Goal: Use online tool/utility: Utilize a website feature to perform a specific function

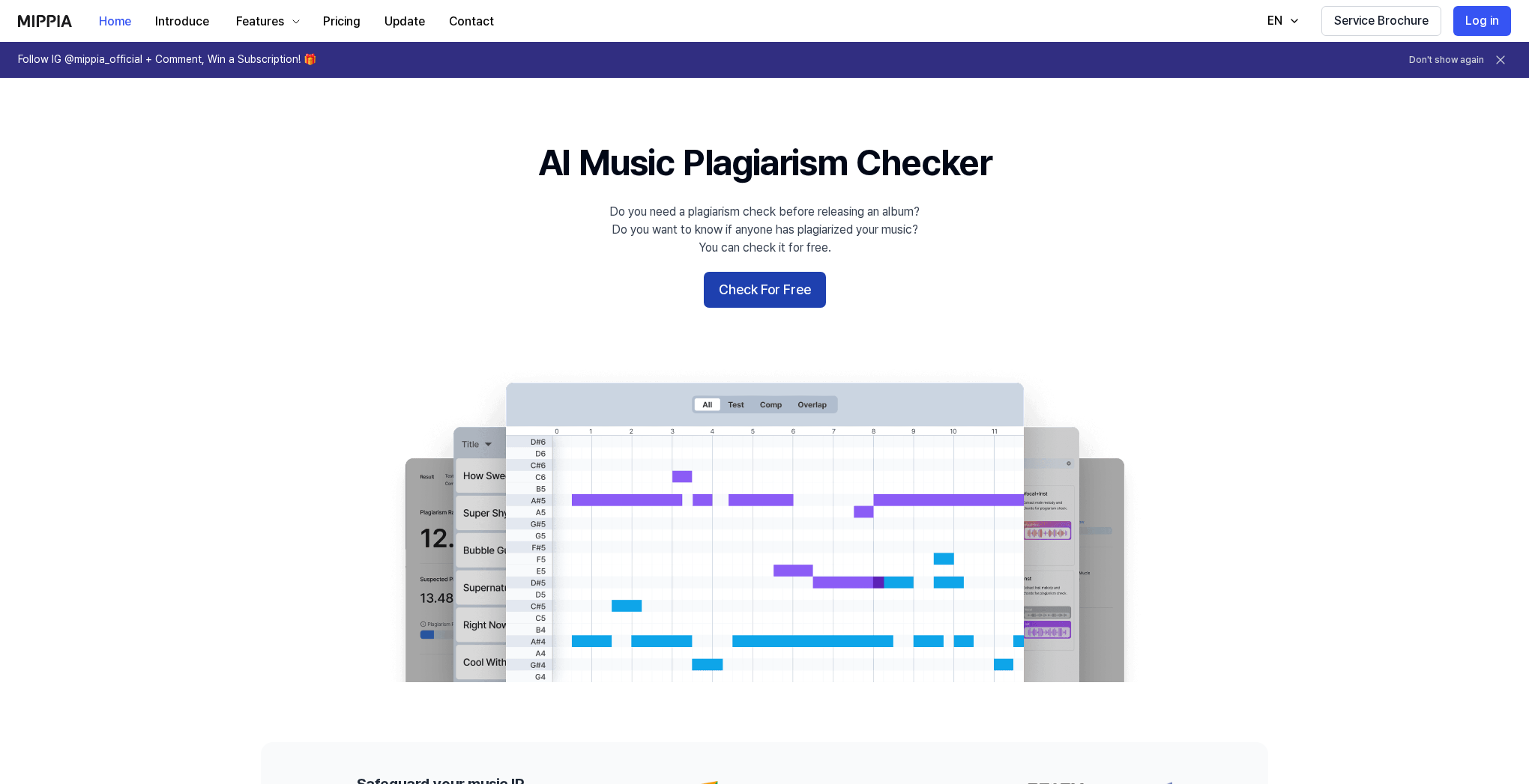
click at [808, 288] on button "Check For Free" at bounding box center [764, 290] width 122 height 36
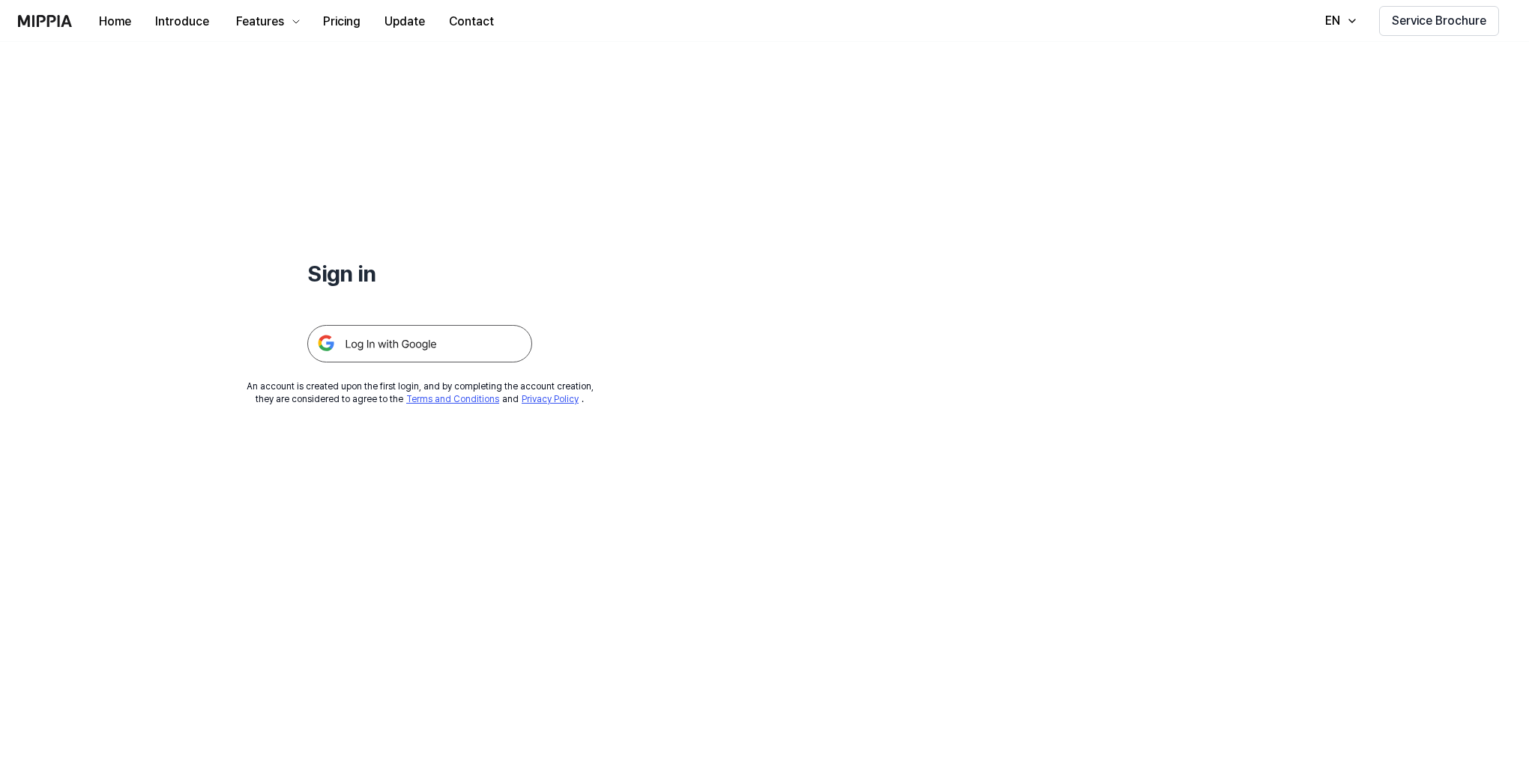
click at [347, 279] on h1 "Sign in" at bounding box center [419, 273] width 225 height 32
click at [433, 348] on img at bounding box center [419, 343] width 225 height 37
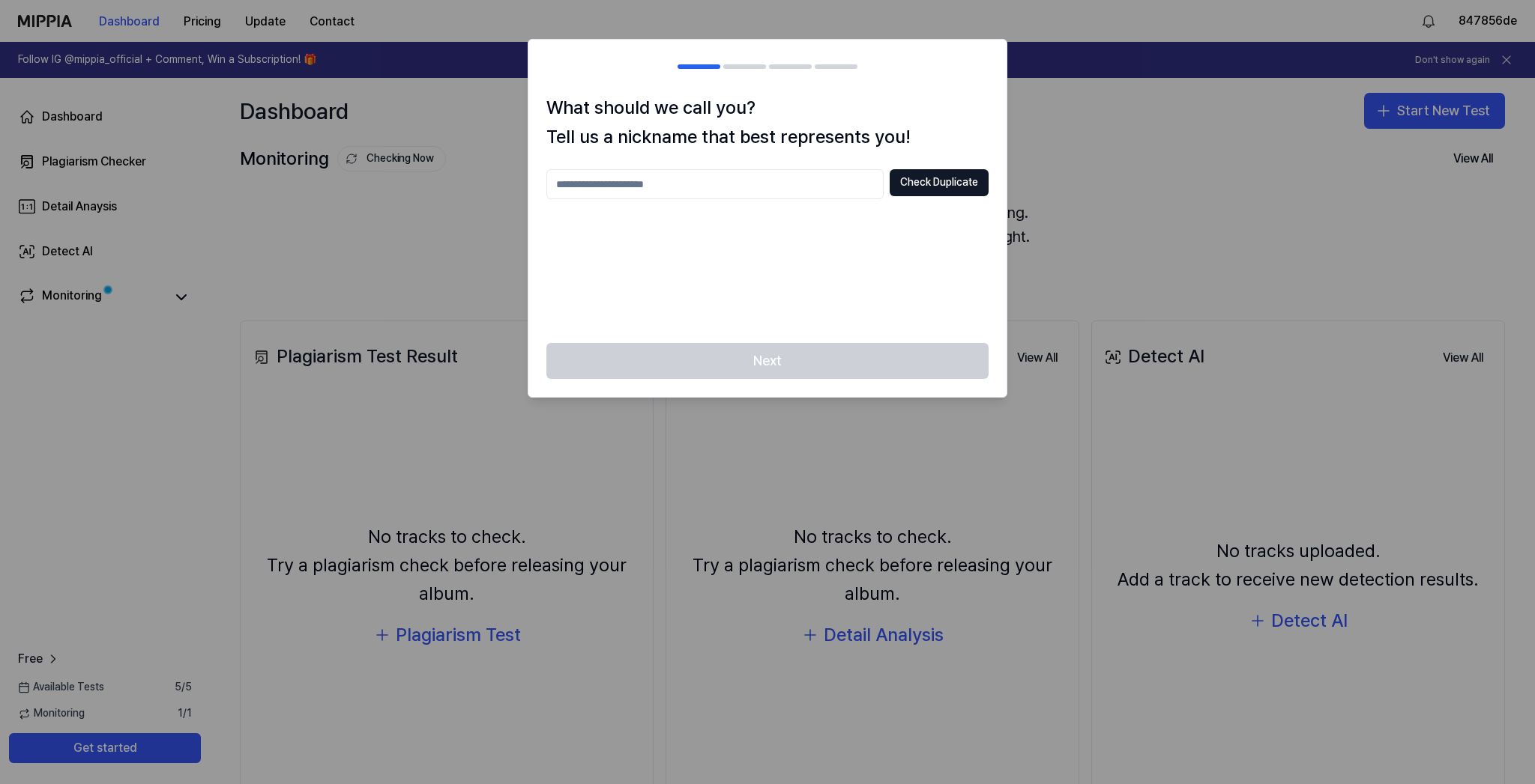
click at [722, 179] on input "text" at bounding box center [715, 184] width 337 height 30
click at [958, 179] on button "Check Duplicate" at bounding box center [939, 182] width 99 height 27
click at [710, 177] on input "****" at bounding box center [715, 184] width 337 height 30
click at [706, 174] on input "****" at bounding box center [715, 184] width 337 height 30
click at [670, 184] on input "****" at bounding box center [715, 184] width 337 height 30
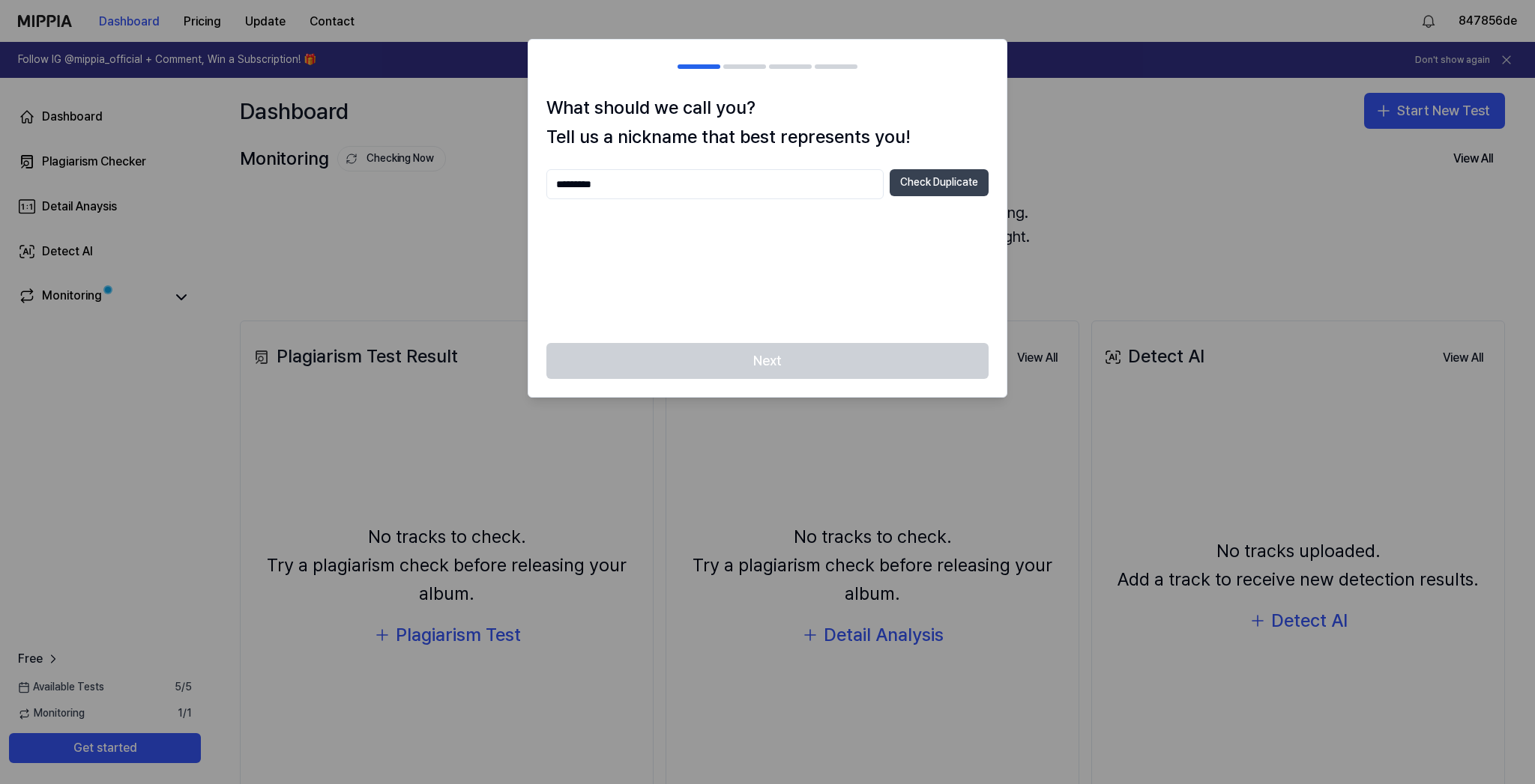
type input "*********"
click at [952, 176] on button "Check Duplicate" at bounding box center [939, 182] width 99 height 27
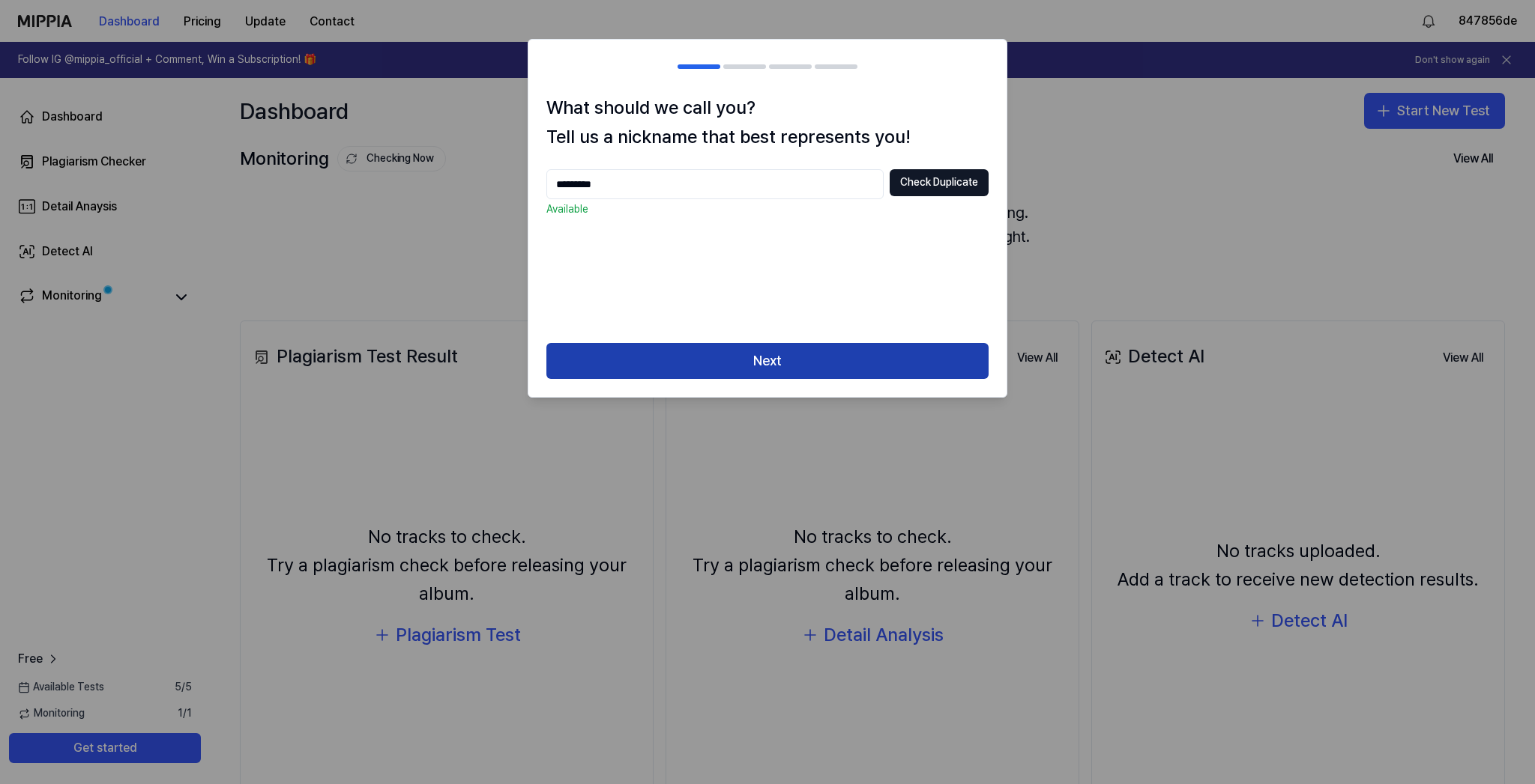
click at [812, 354] on button "Next" at bounding box center [768, 362] width 442 height 36
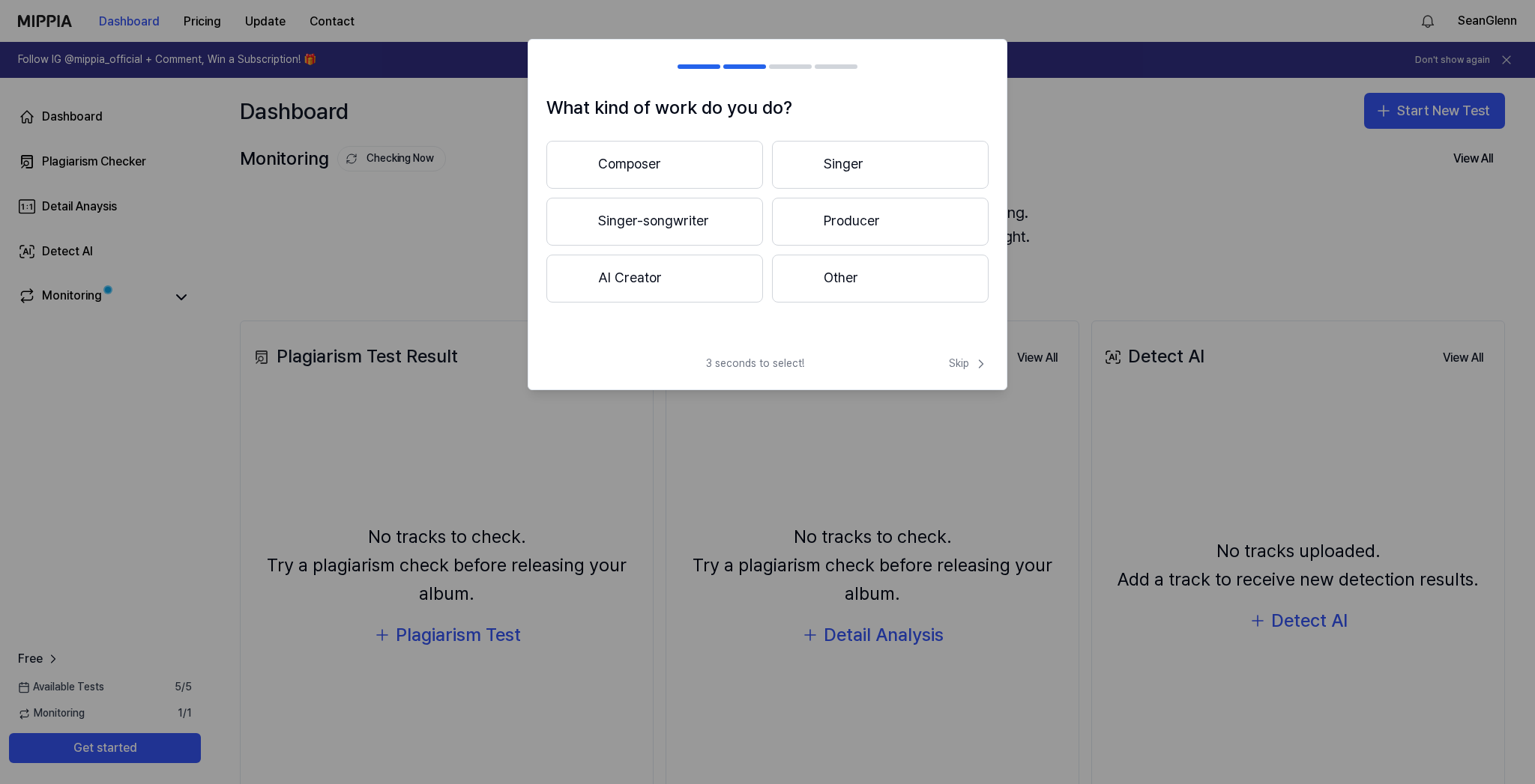
click at [690, 172] on button "Composer" at bounding box center [655, 164] width 216 height 48
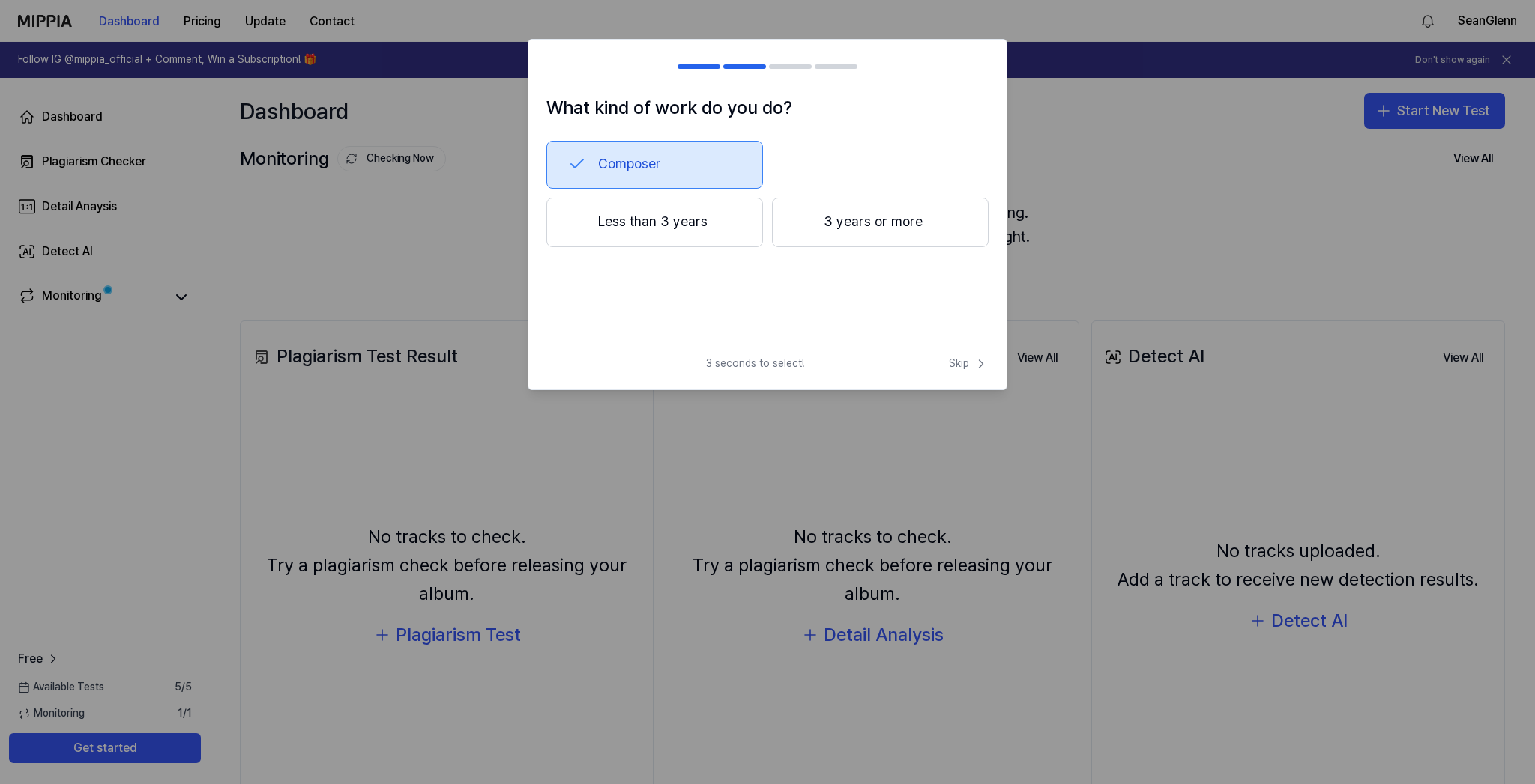
click at [656, 169] on button "Composer" at bounding box center [655, 164] width 216 height 48
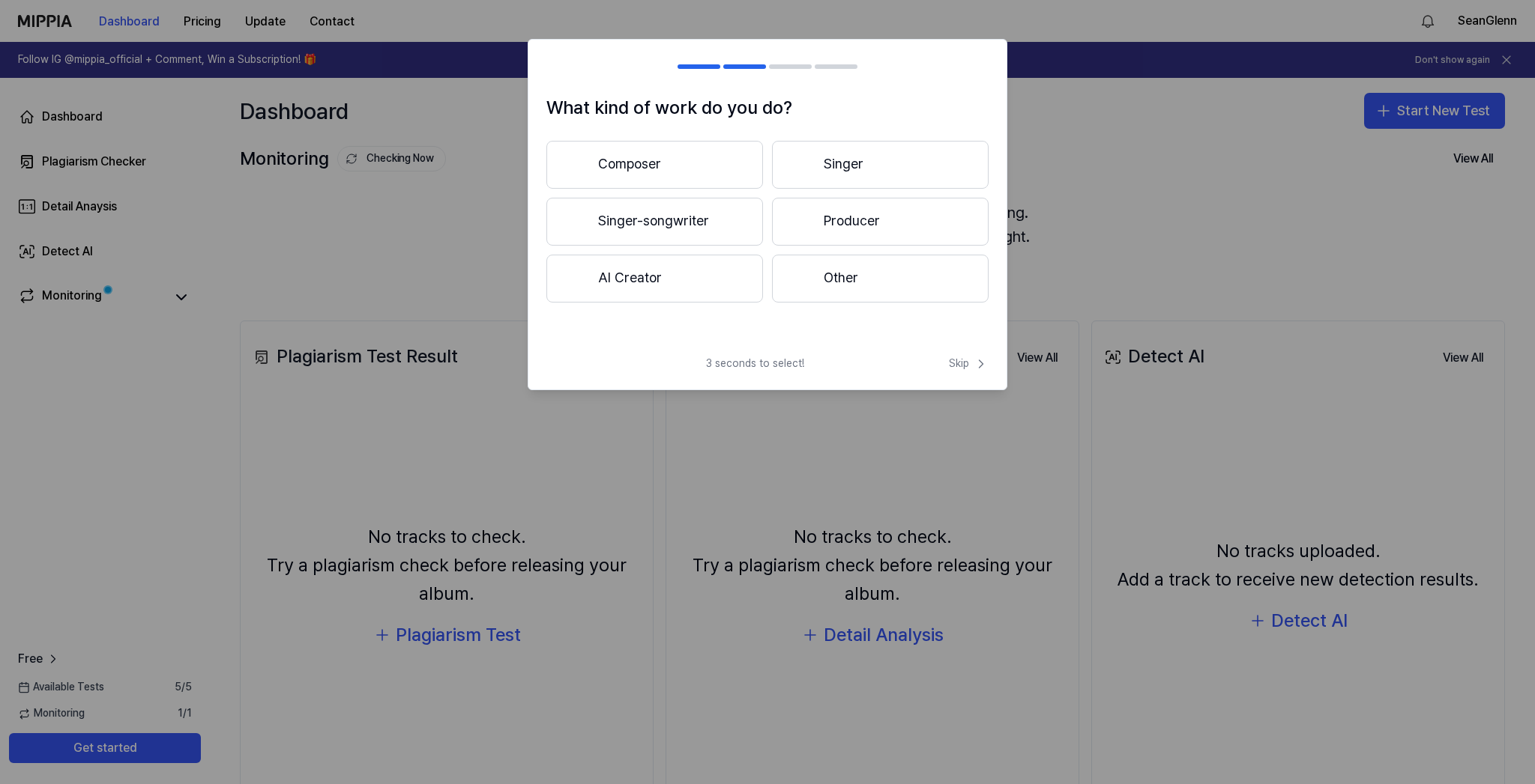
click at [657, 216] on button "Singer-songwriter" at bounding box center [655, 222] width 216 height 48
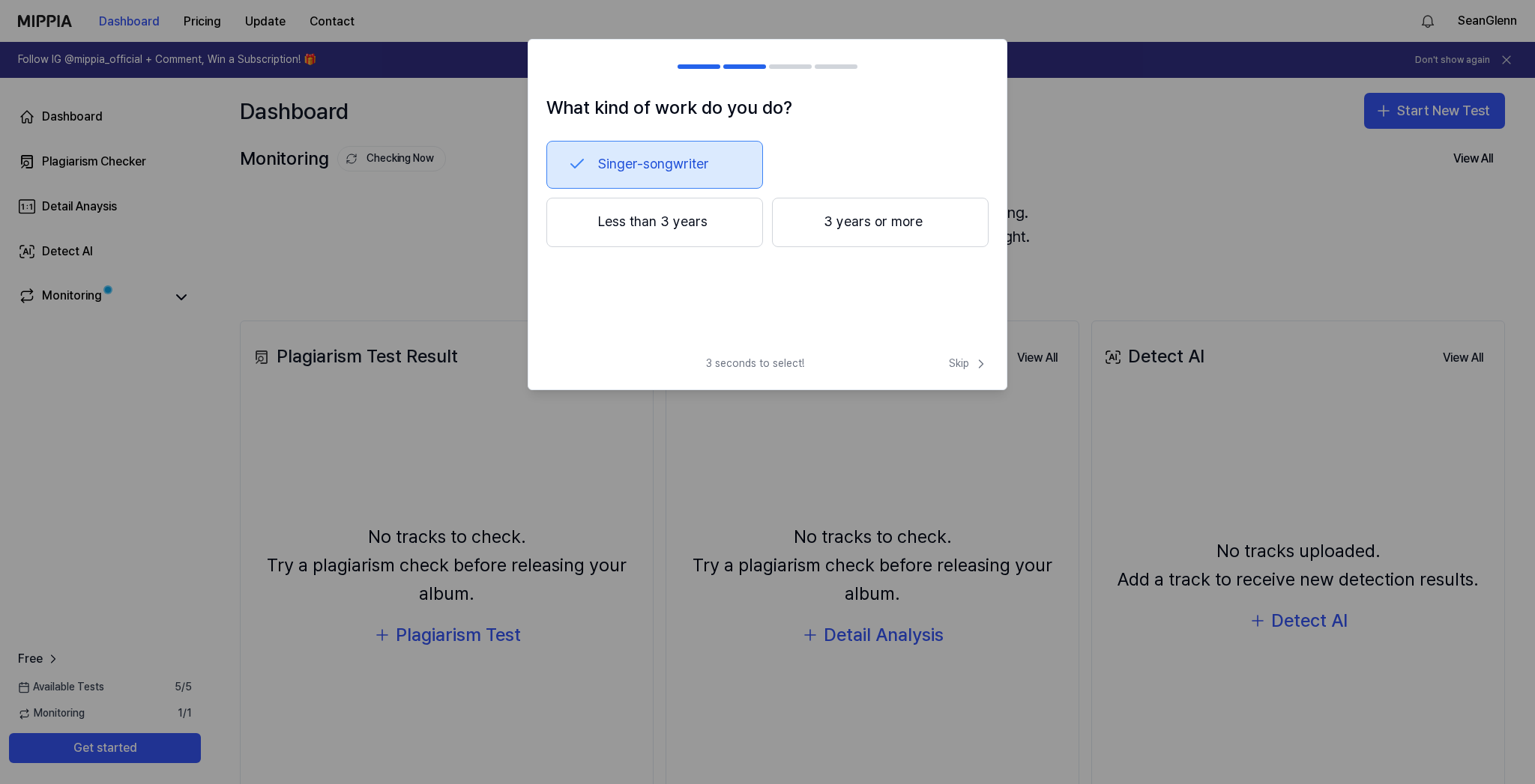
click at [803, 216] on div at bounding box center [803, 221] width 18 height 18
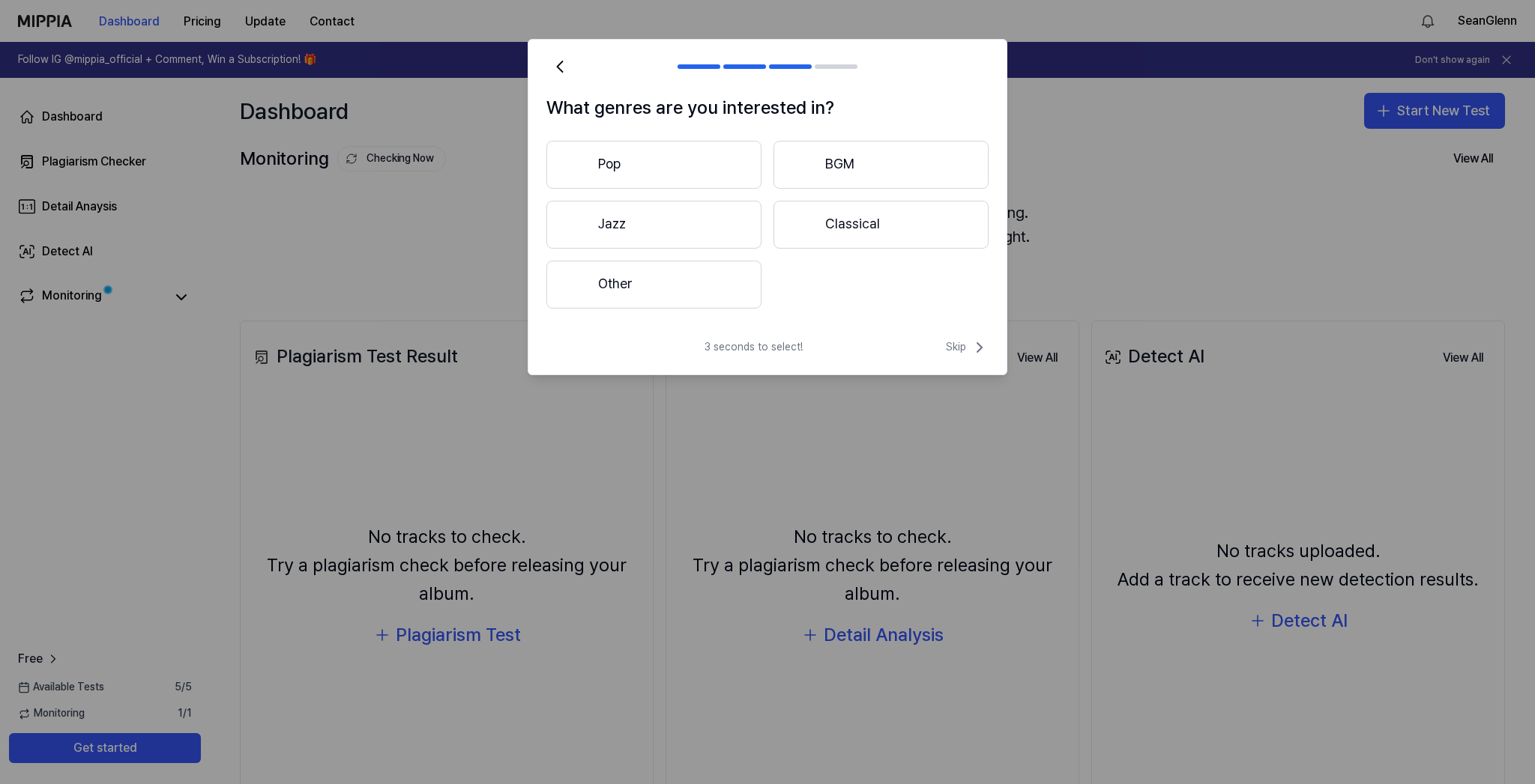
click at [713, 166] on button "Pop" at bounding box center [654, 164] width 215 height 48
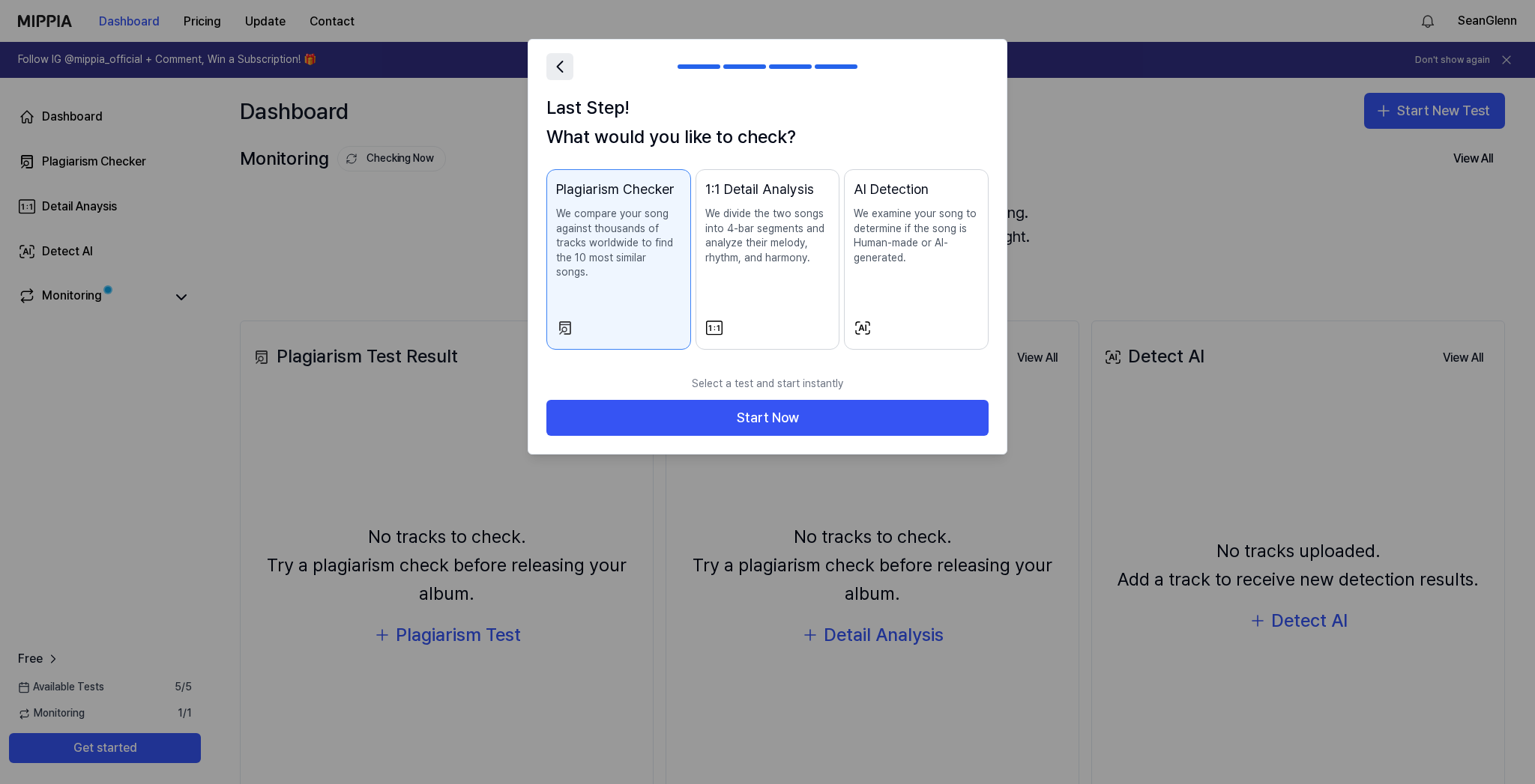
click at [559, 69] on icon at bounding box center [560, 66] width 21 height 21
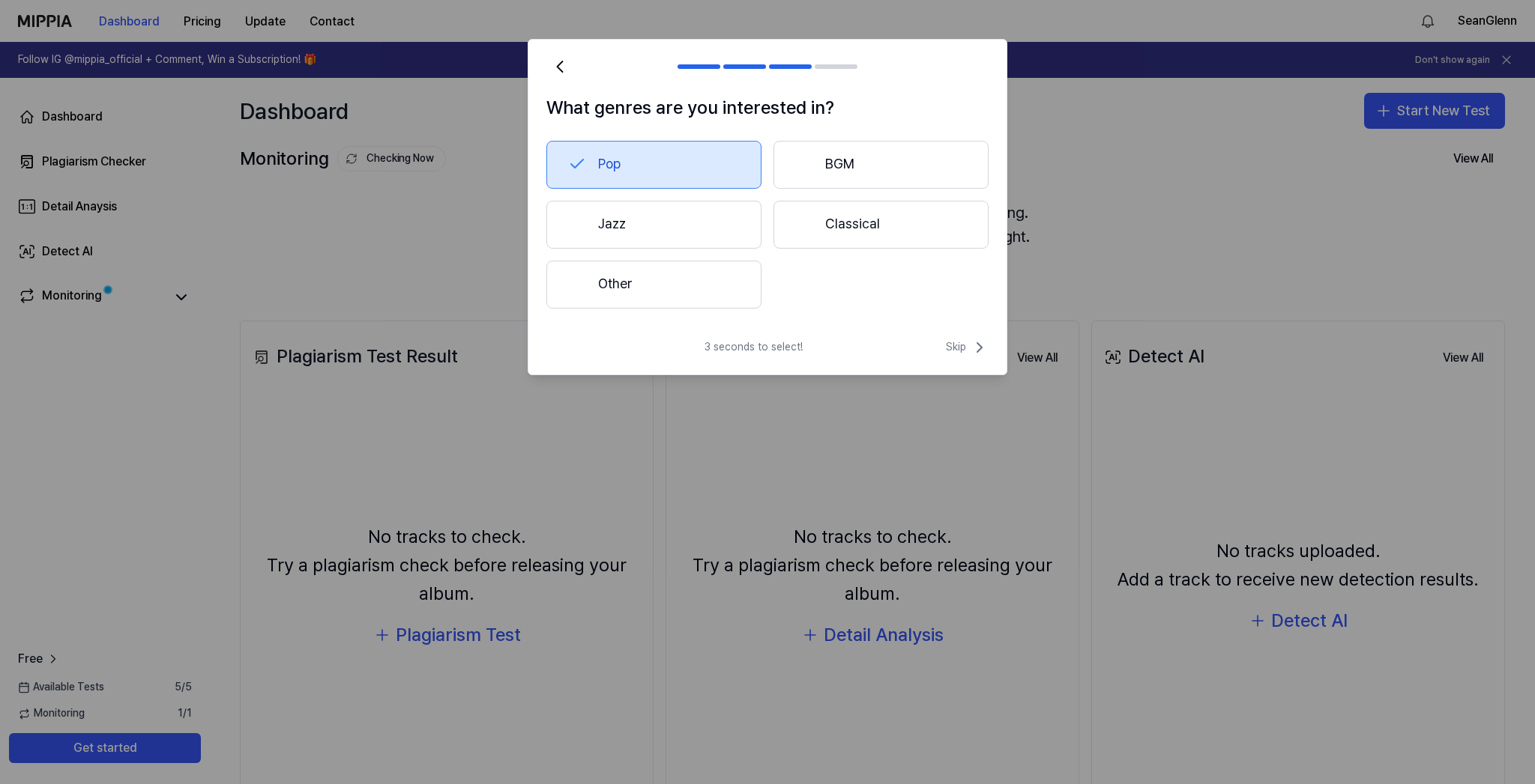
click at [646, 160] on button "Pop" at bounding box center [654, 164] width 215 height 48
click at [976, 348] on icon at bounding box center [980, 347] width 18 height 18
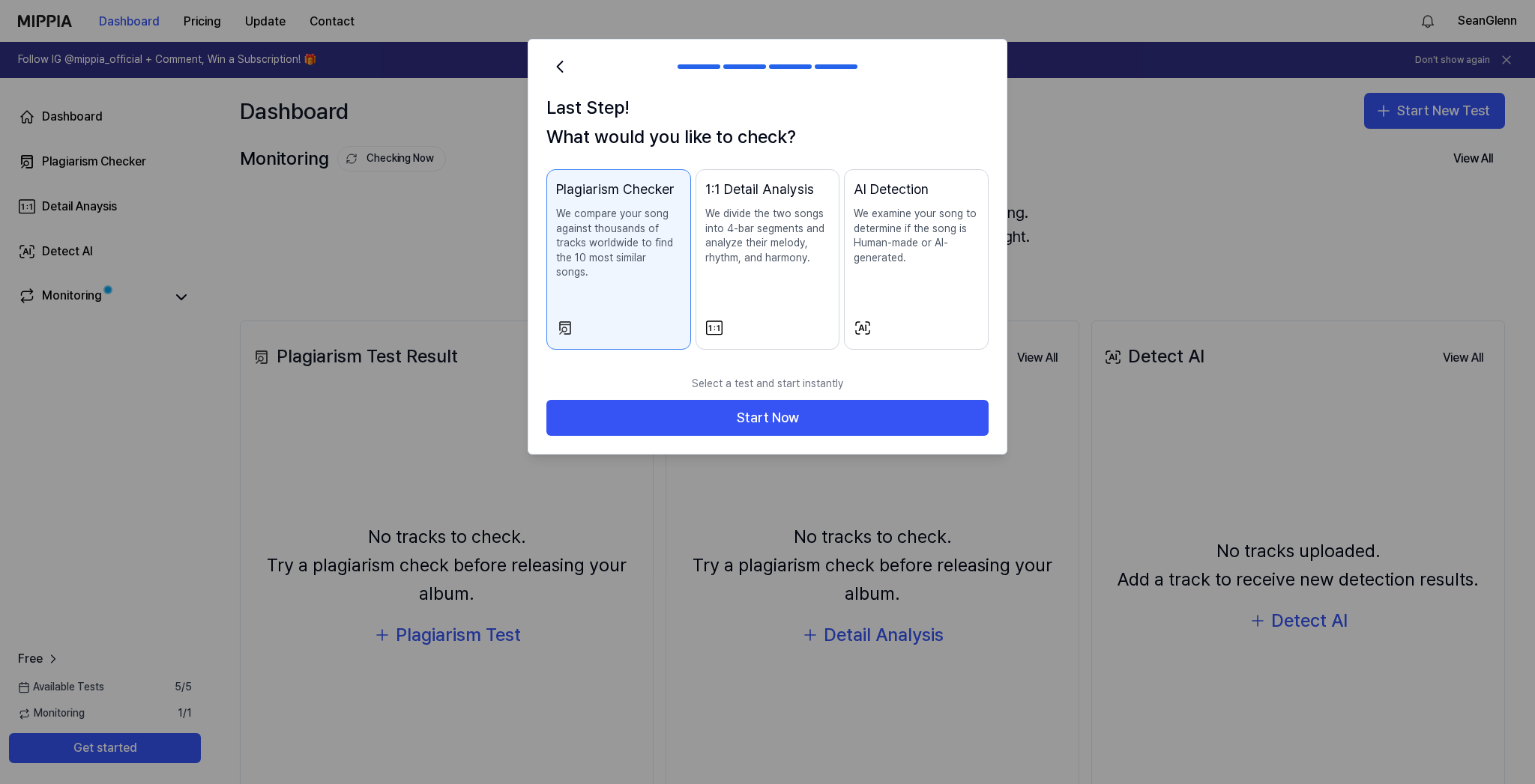
click at [780, 312] on button "1:1 Detail Analysis We divide the two songs into 4-bar segments and analyze the…" at bounding box center [768, 259] width 145 height 181
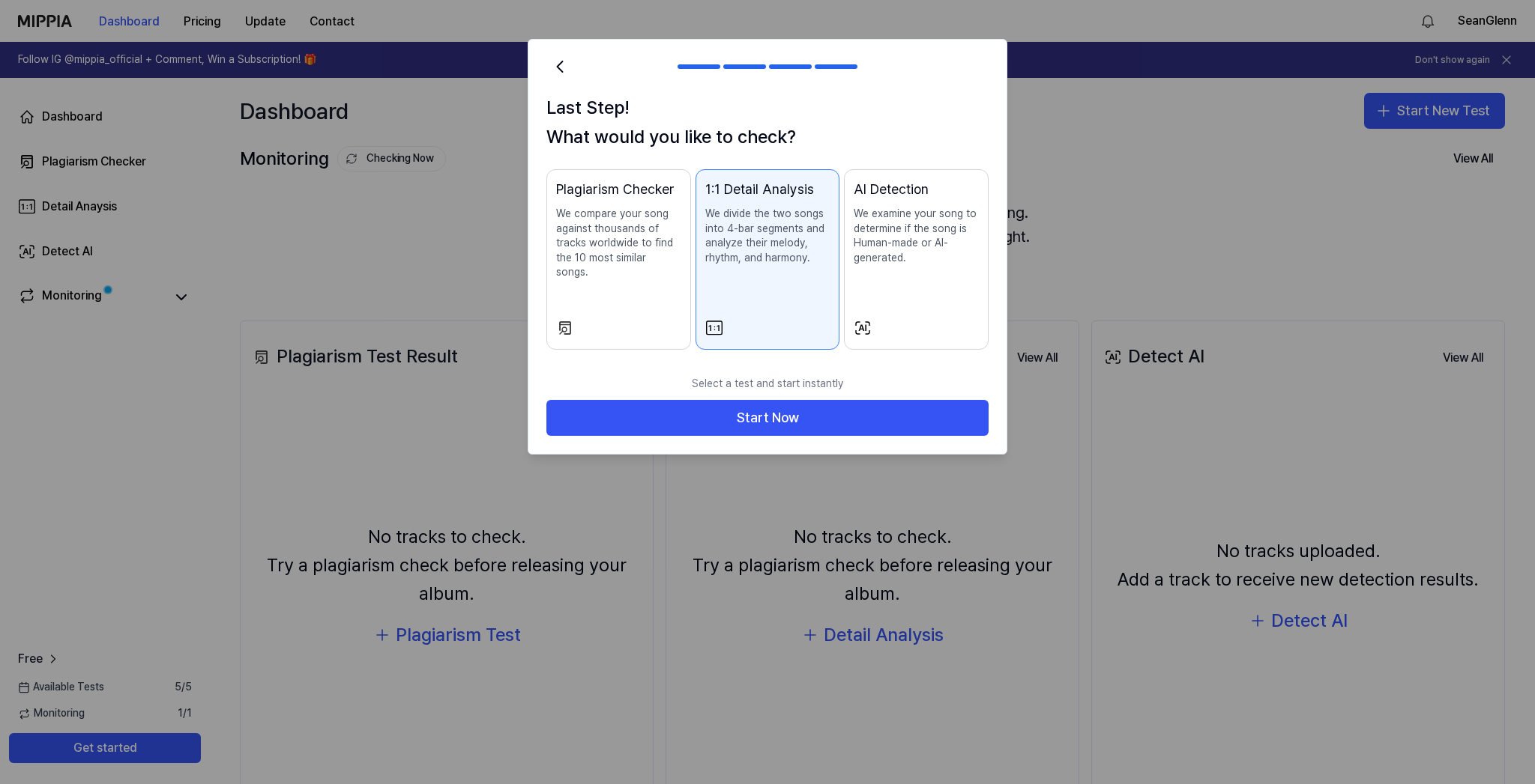
click at [653, 287] on div "Plagiarism Checker We compare your song against thousands of tracks worldwide t…" at bounding box center [619, 245] width 125 height 131
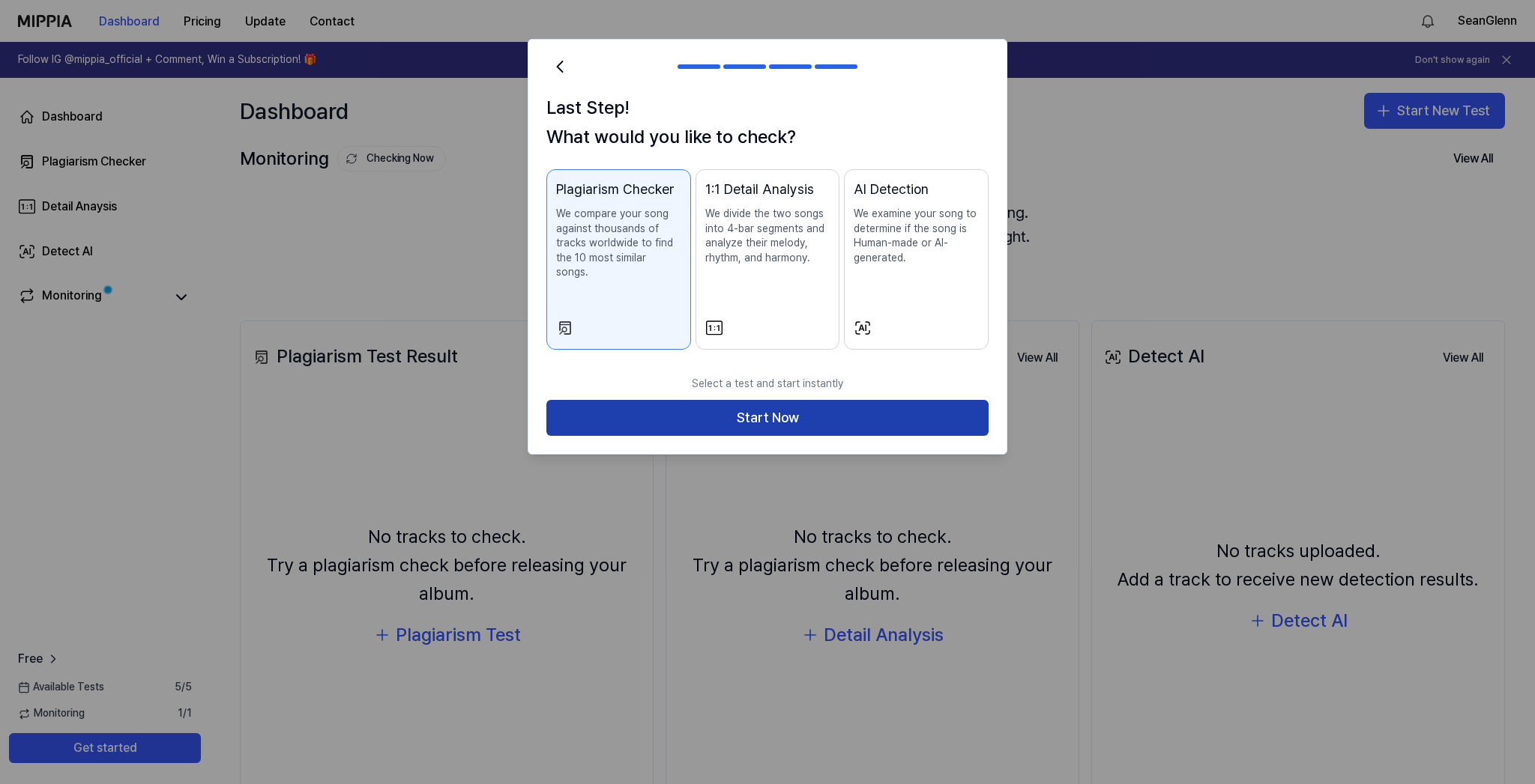
click at [743, 400] on button "Start Now" at bounding box center [768, 418] width 442 height 36
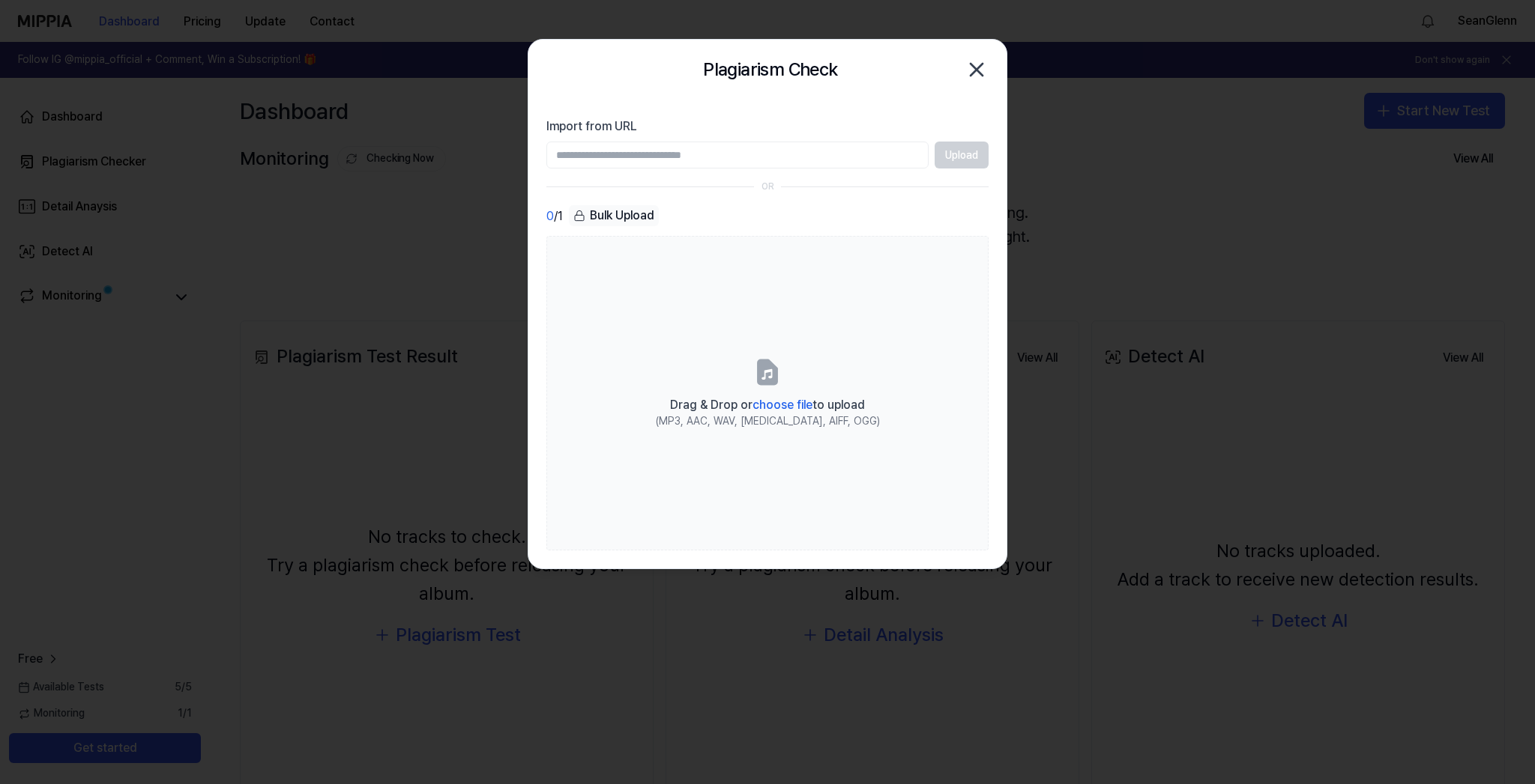
click at [817, 160] on input "Import from URL" at bounding box center [738, 155] width 382 height 27
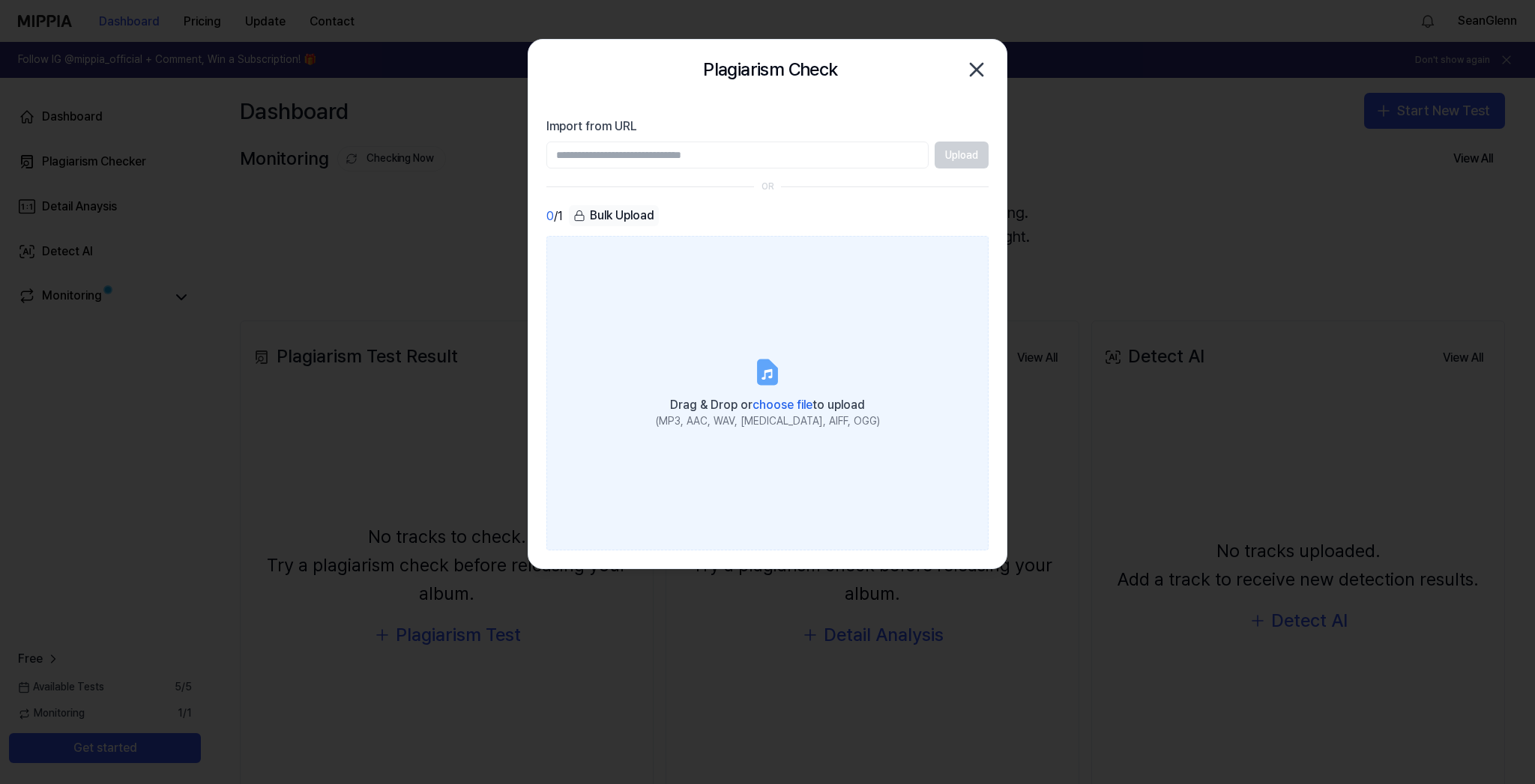
click at [796, 409] on span "choose file" at bounding box center [783, 405] width 60 height 14
click at [0, 0] on input "Drag & Drop or choose file to upload (MP3, AAC, WAV, FLAC, AIFF, OGG)" at bounding box center [0, 0] width 0 height 0
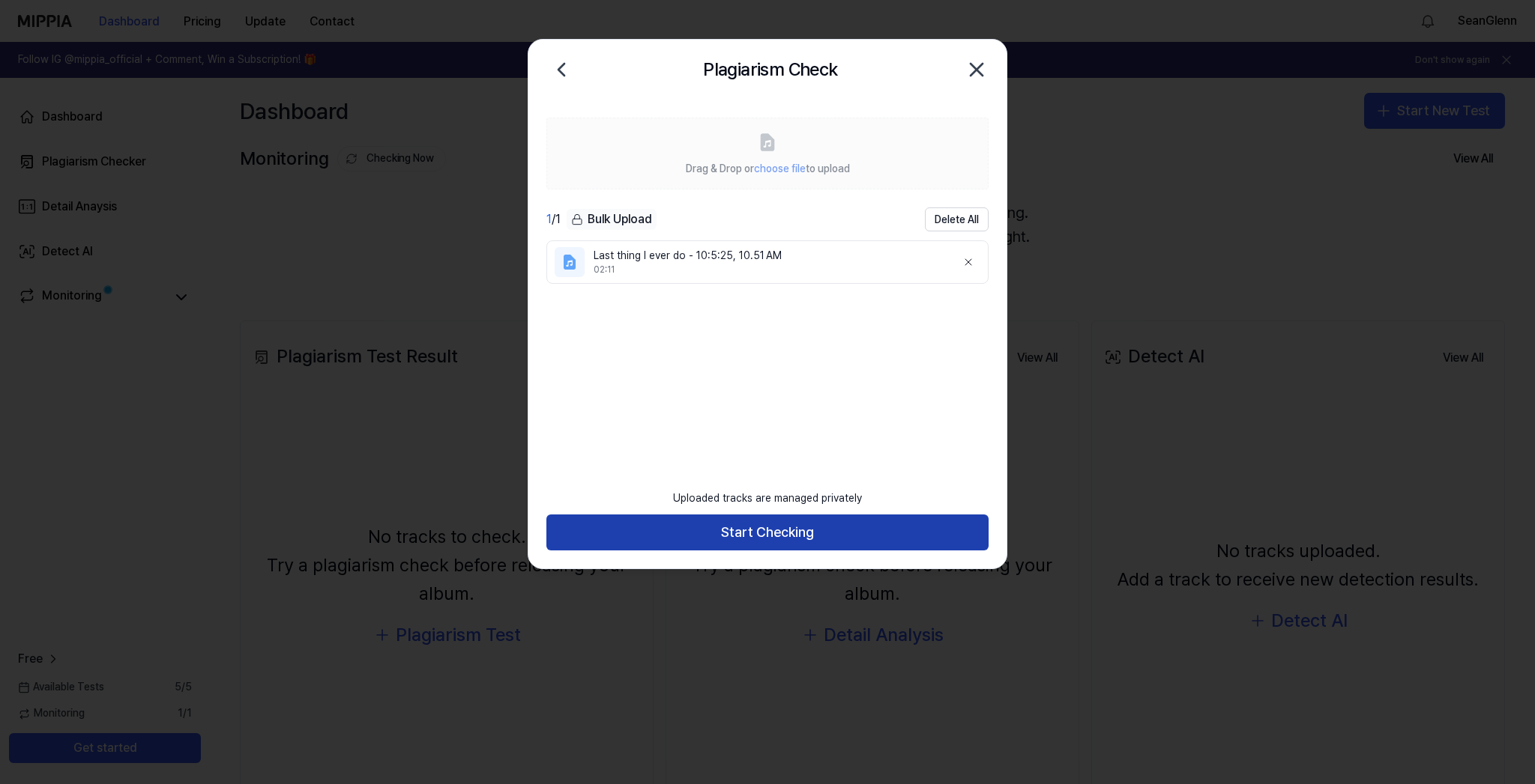
click at [789, 534] on button "Start Checking" at bounding box center [768, 533] width 442 height 36
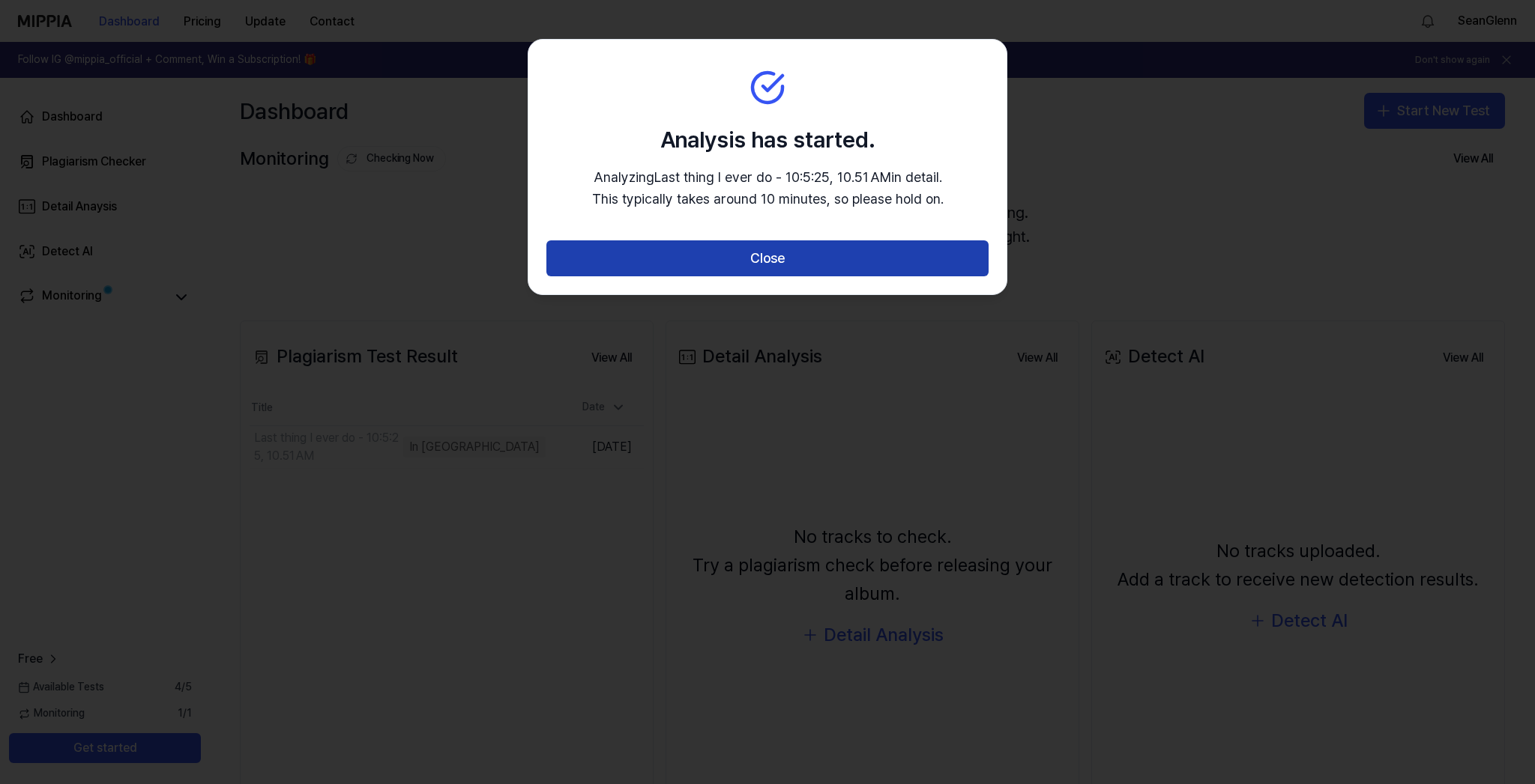
click at [771, 259] on button "Close" at bounding box center [768, 259] width 442 height 36
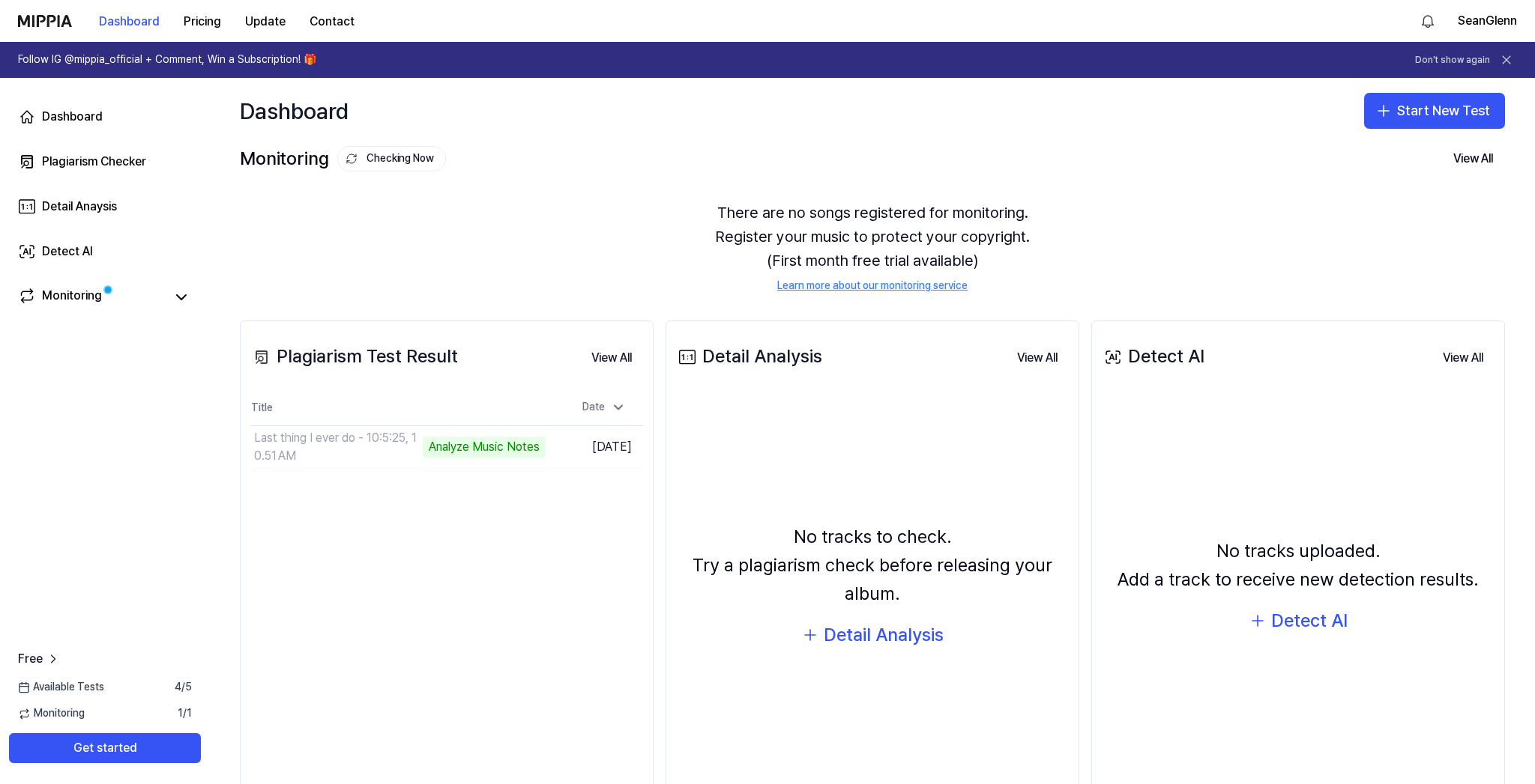
scroll to position [17, 0]
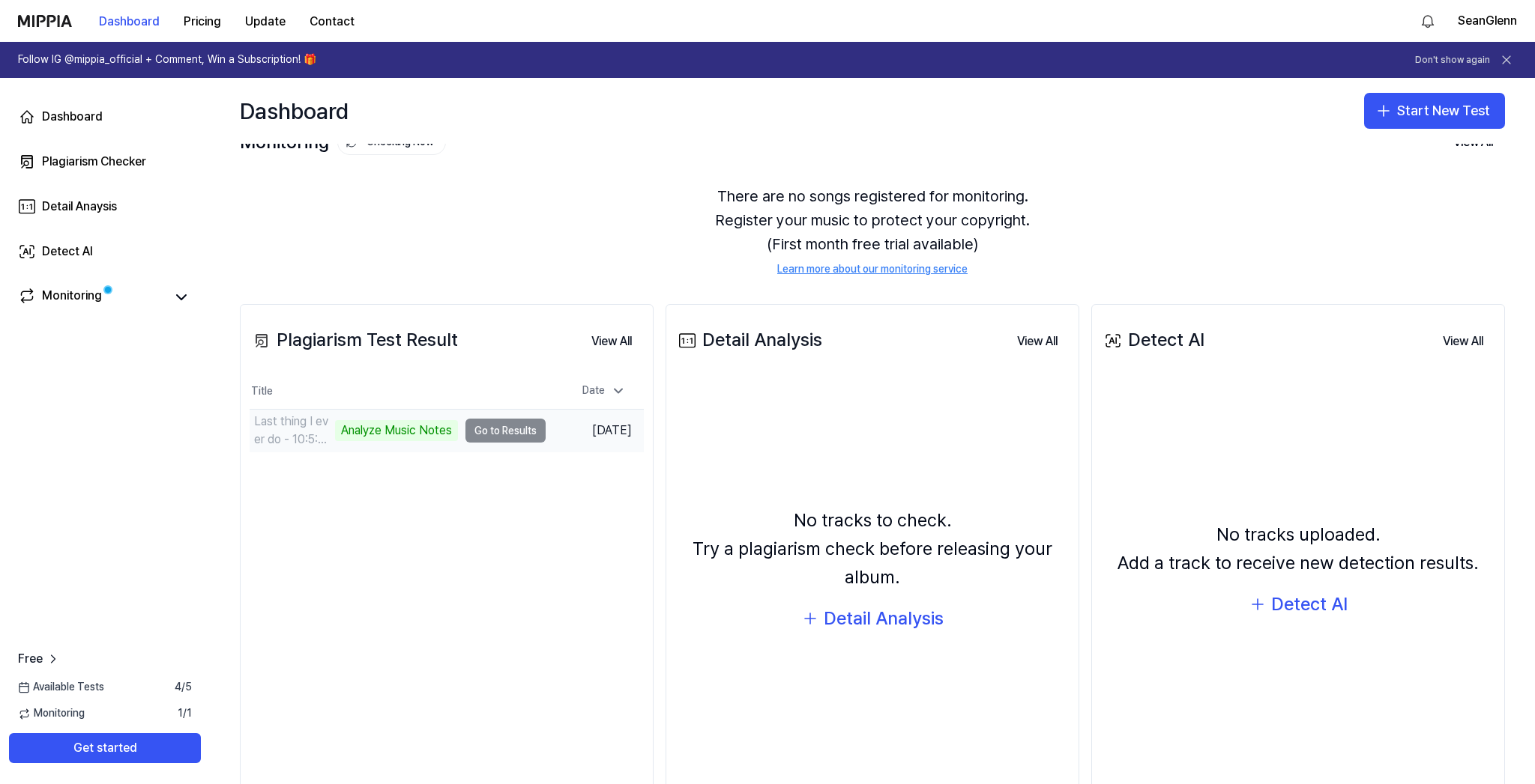
click at [514, 427] on td "Last thing I ever do - 10:5:25, 10.51 AM Analyze Music Notes Go to Results" at bounding box center [397, 430] width 296 height 42
click at [502, 434] on td "Last thing I ever do - 10:5:25, 10.51 AM Analyze Music Notes Go to Results" at bounding box center [397, 430] width 296 height 42
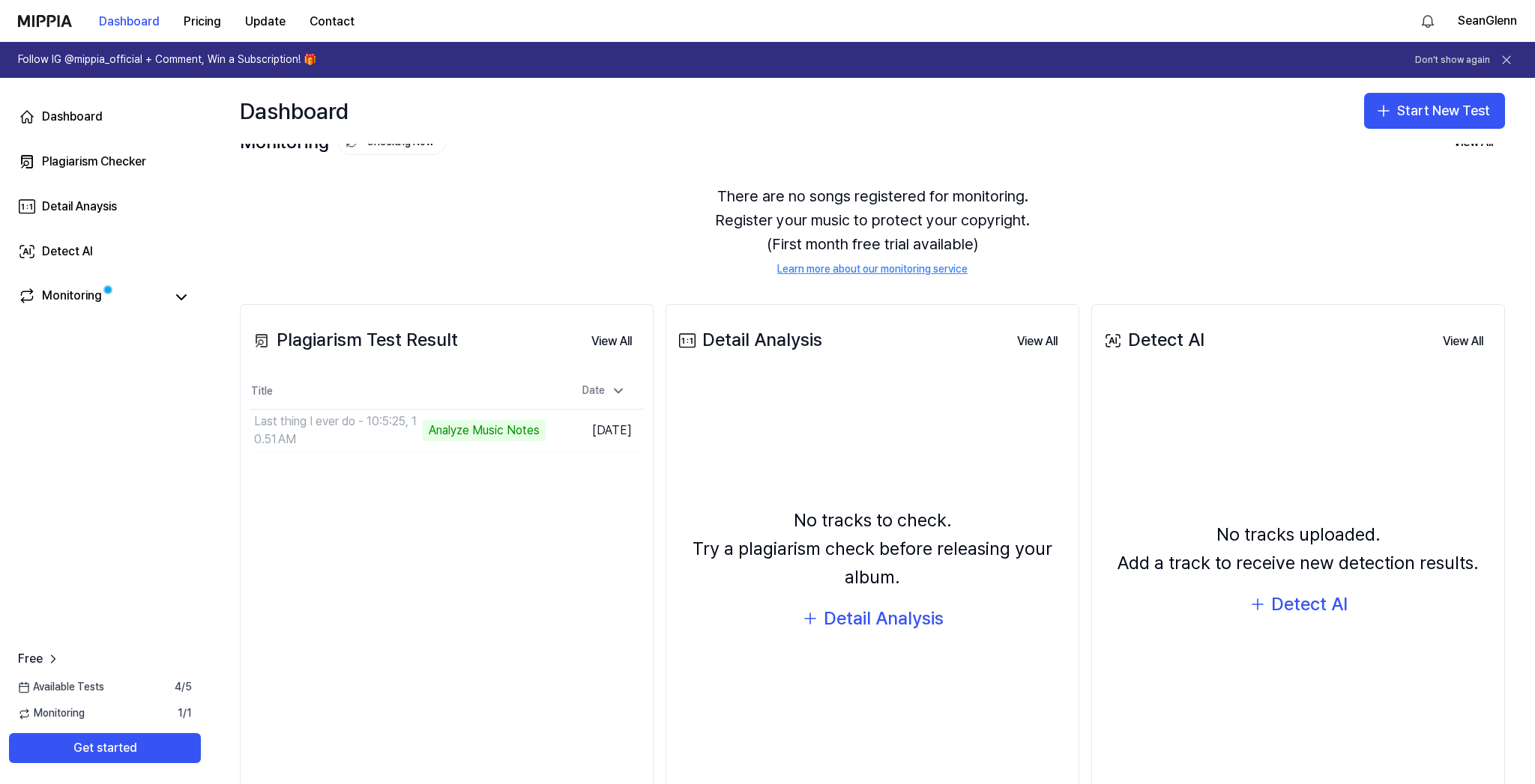
click at [520, 537] on div "Plagiarism Test Result View All Plagiarism Test Result Title Date Last thing I …" at bounding box center [447, 559] width 414 height 511
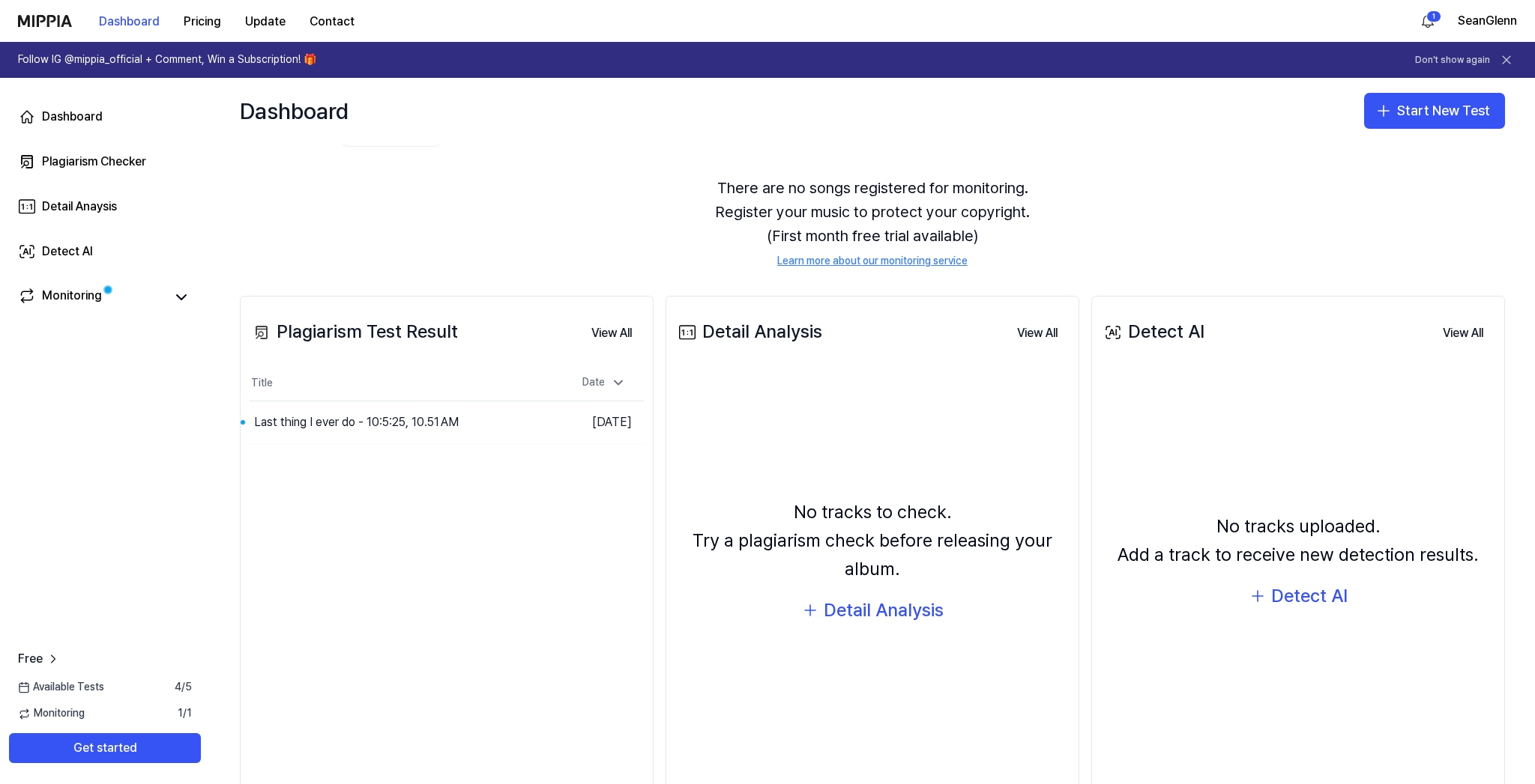
scroll to position [0, 0]
